Goal: Task Accomplishment & Management: Manage account settings

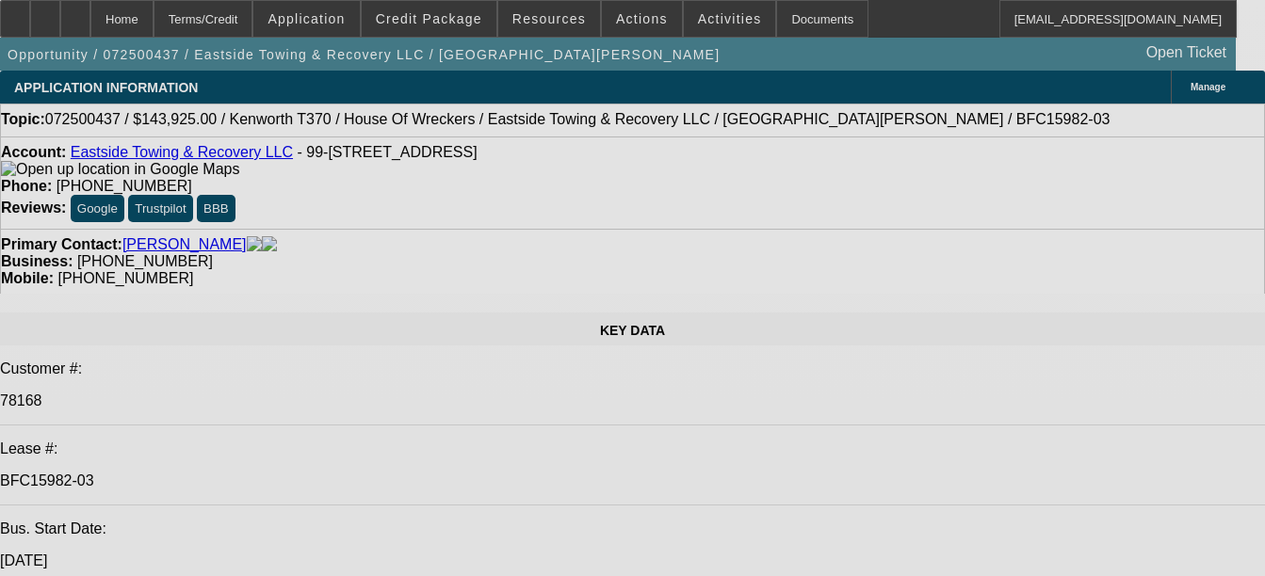
select select "0"
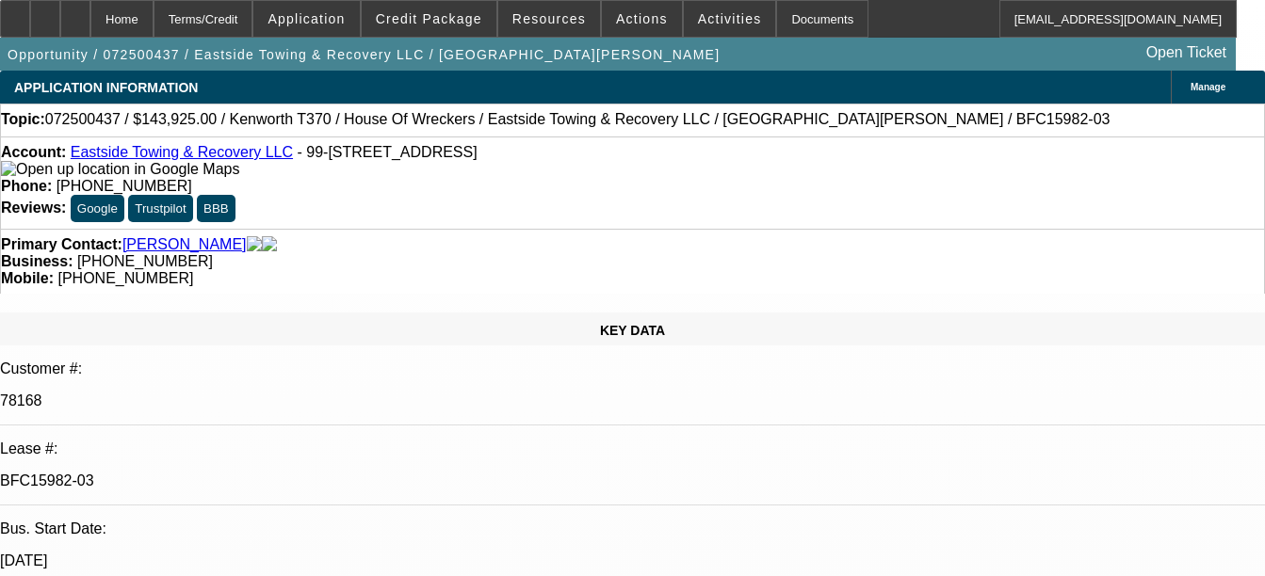
select select "0"
select select "1"
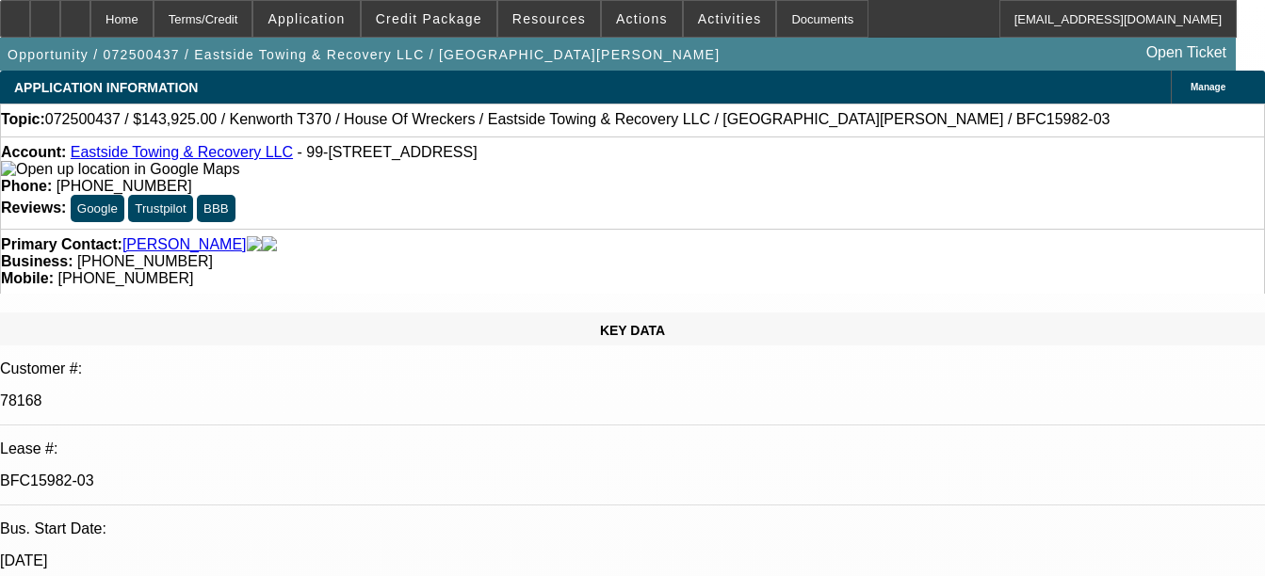
select select "1"
select select "6"
select select "1"
select select "6"
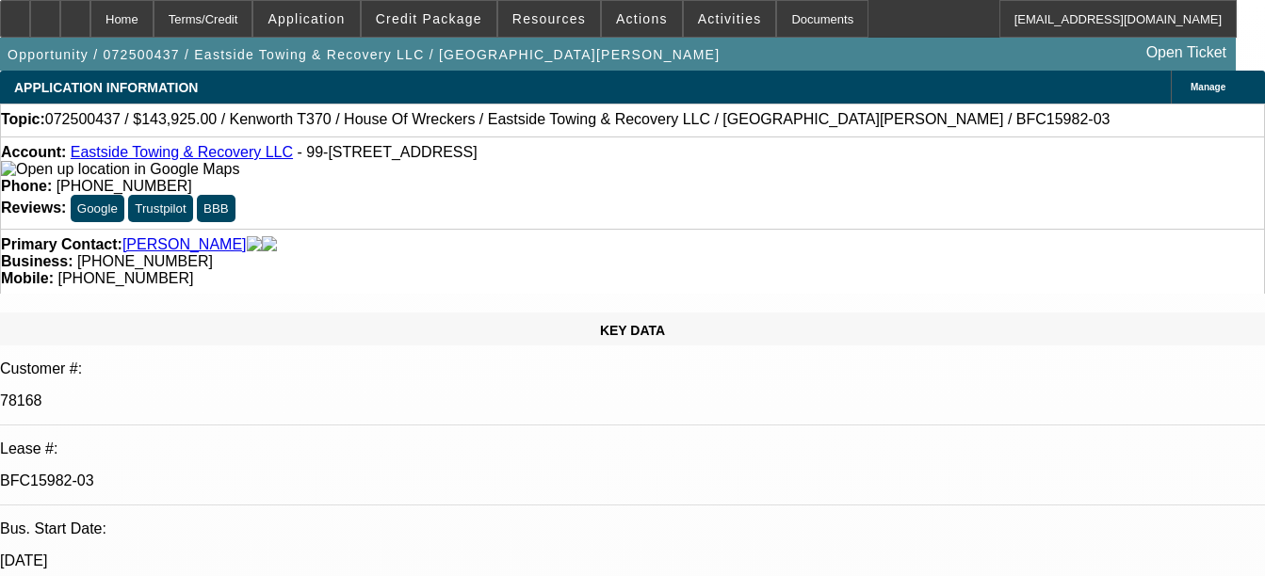
select select "1"
select select "6"
click at [792, 22] on div "Documents" at bounding box center [822, 19] width 92 height 38
